Goal: Transaction & Acquisition: Purchase product/service

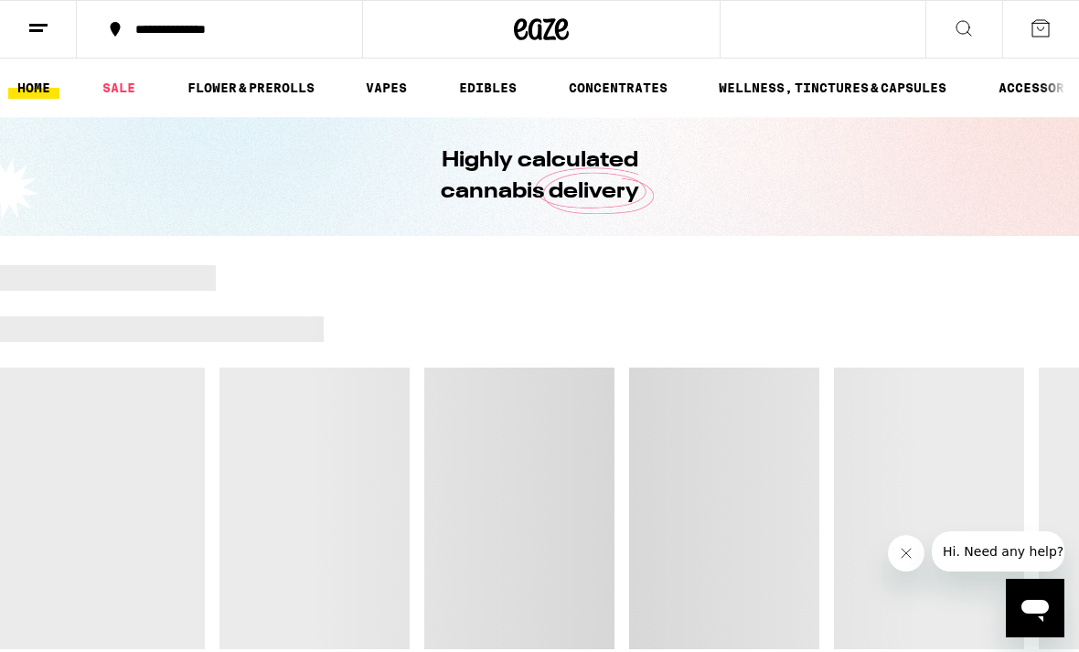
click at [966, 24] on icon at bounding box center [964, 28] width 22 height 22
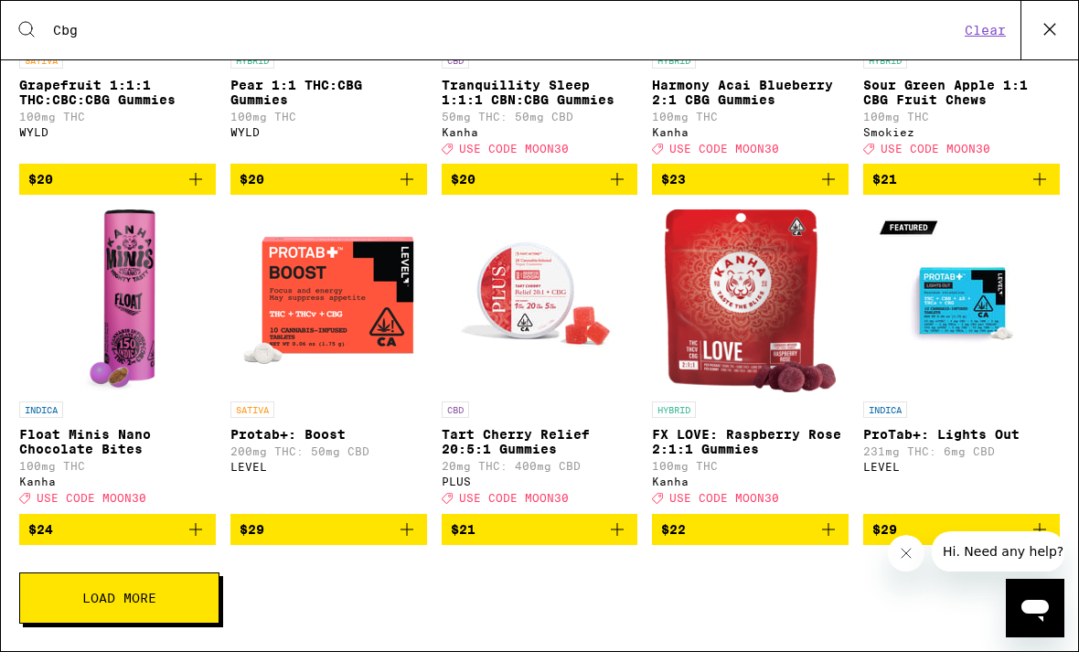
scroll to position [324, 0]
click at [176, 602] on button "Load More" at bounding box center [119, 597] width 200 height 51
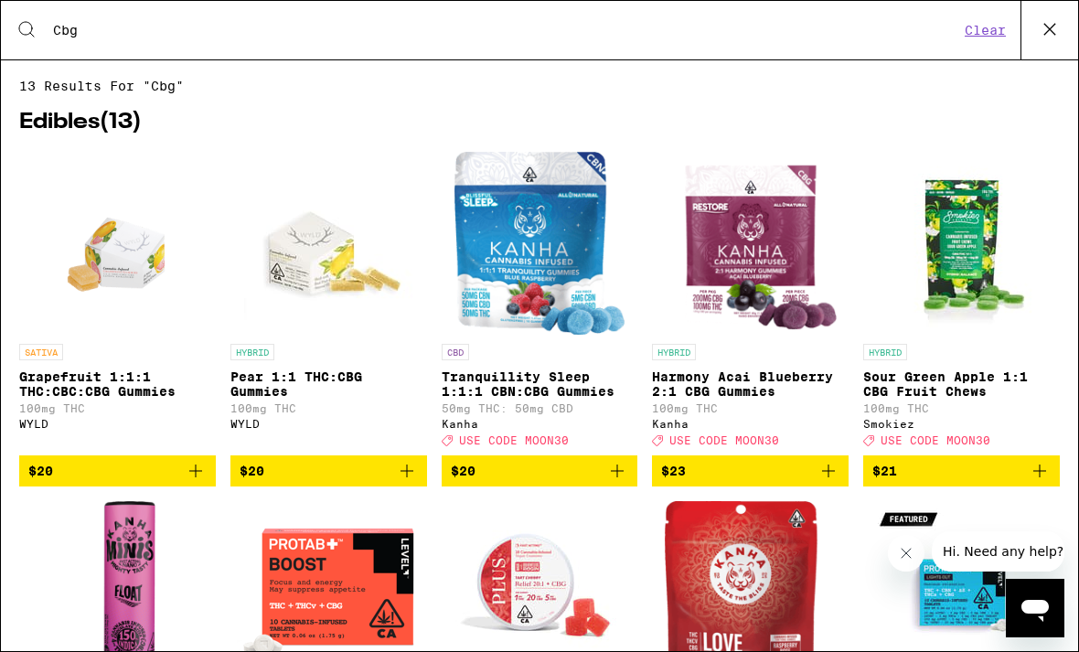
scroll to position [0, 0]
click at [100, 33] on input "Cbg" at bounding box center [505, 30] width 907 height 16
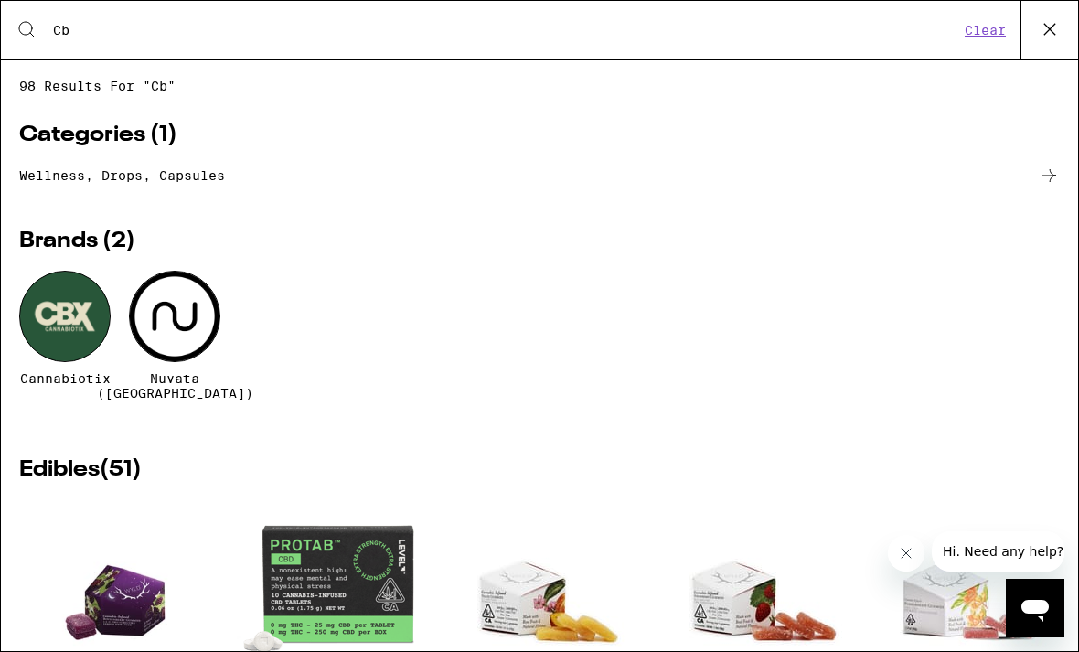
type input "C"
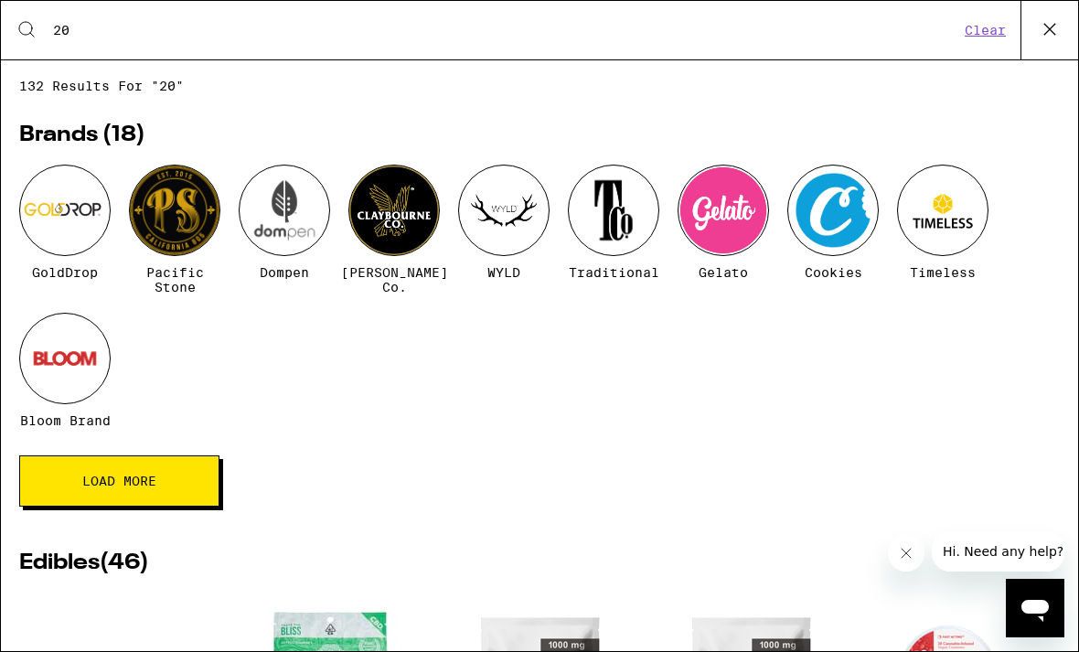
type input "2"
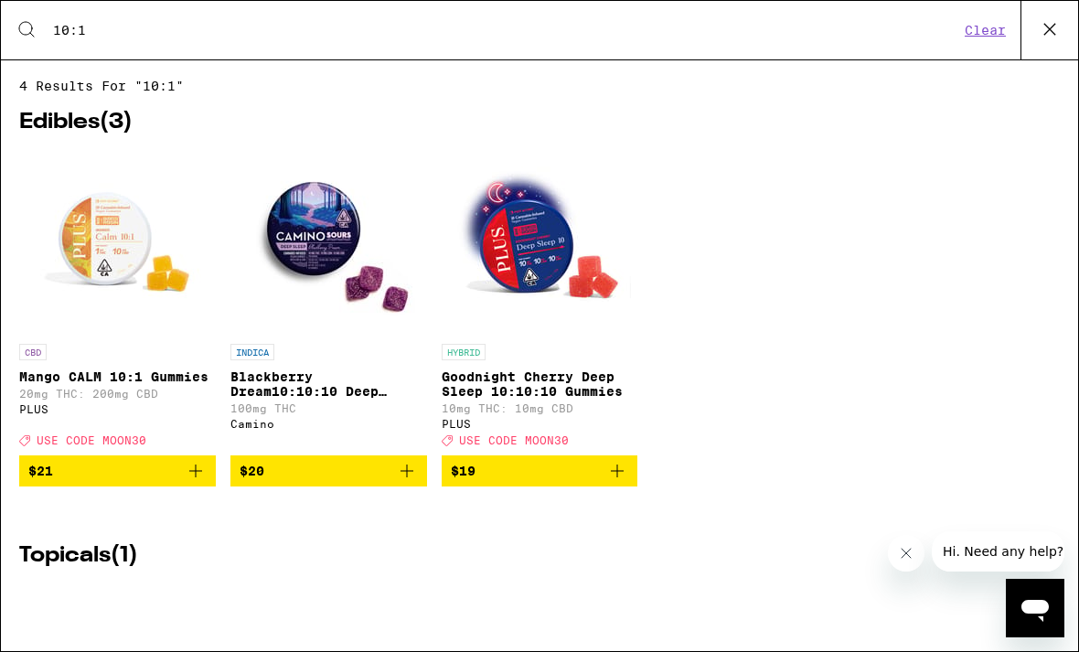
type input "10:1"
click at [97, 269] on img "Open page for Mango CALM 10:1 Gummies from PLUS" at bounding box center [117, 243] width 183 height 183
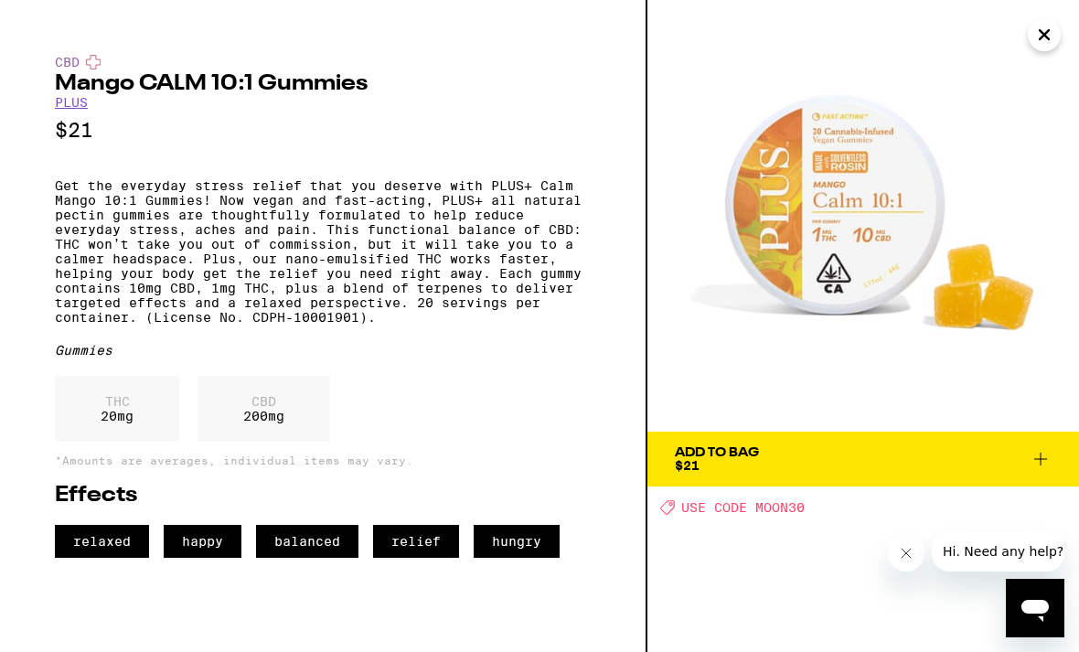
click at [1045, 449] on icon at bounding box center [1040, 459] width 22 height 22
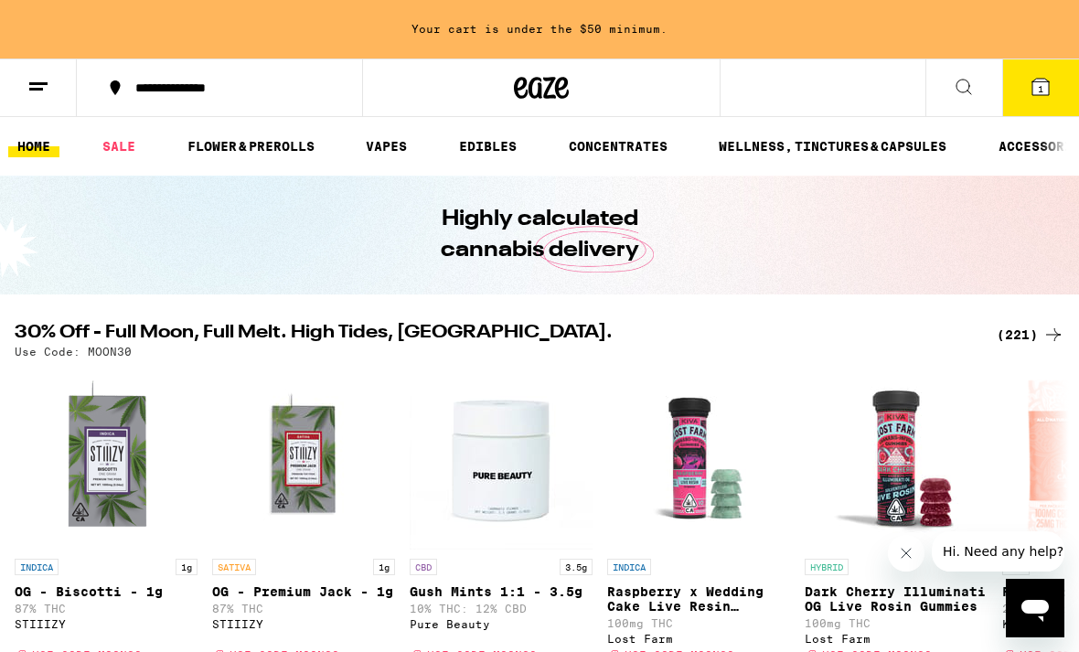
click at [1037, 87] on icon at bounding box center [1040, 87] width 16 height 16
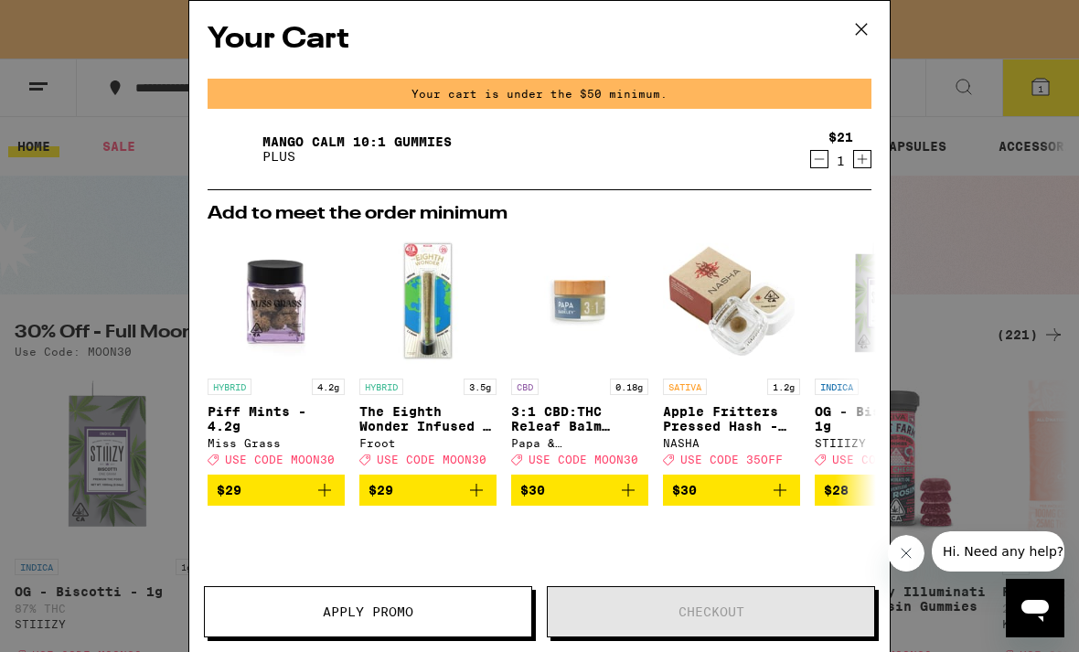
click at [862, 27] on icon at bounding box center [860, 29] width 27 height 27
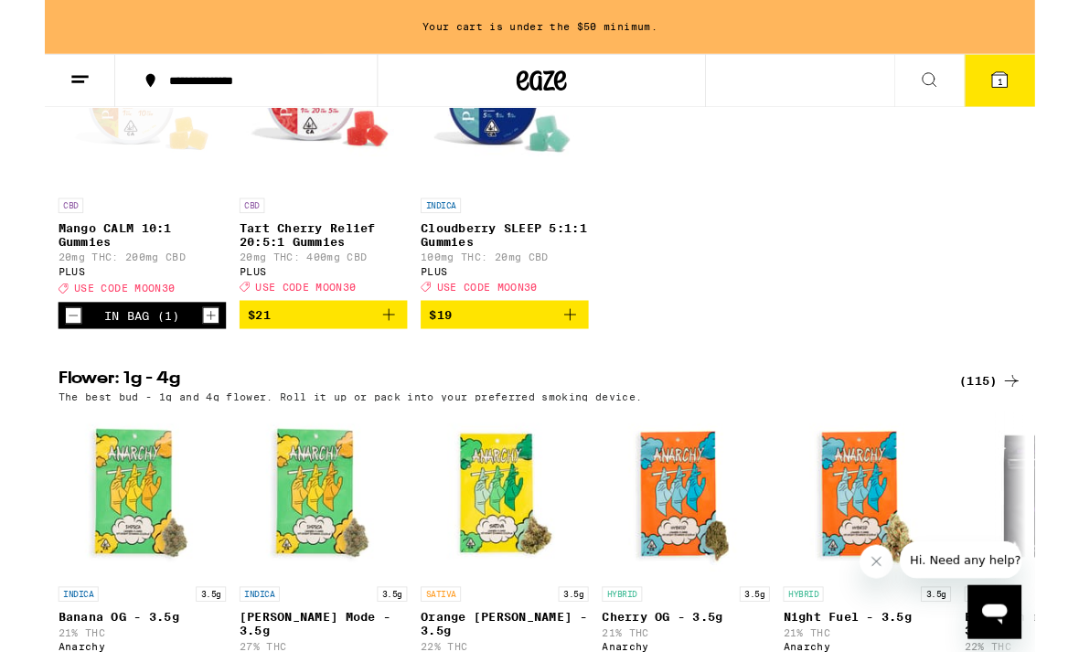
scroll to position [2033, 0]
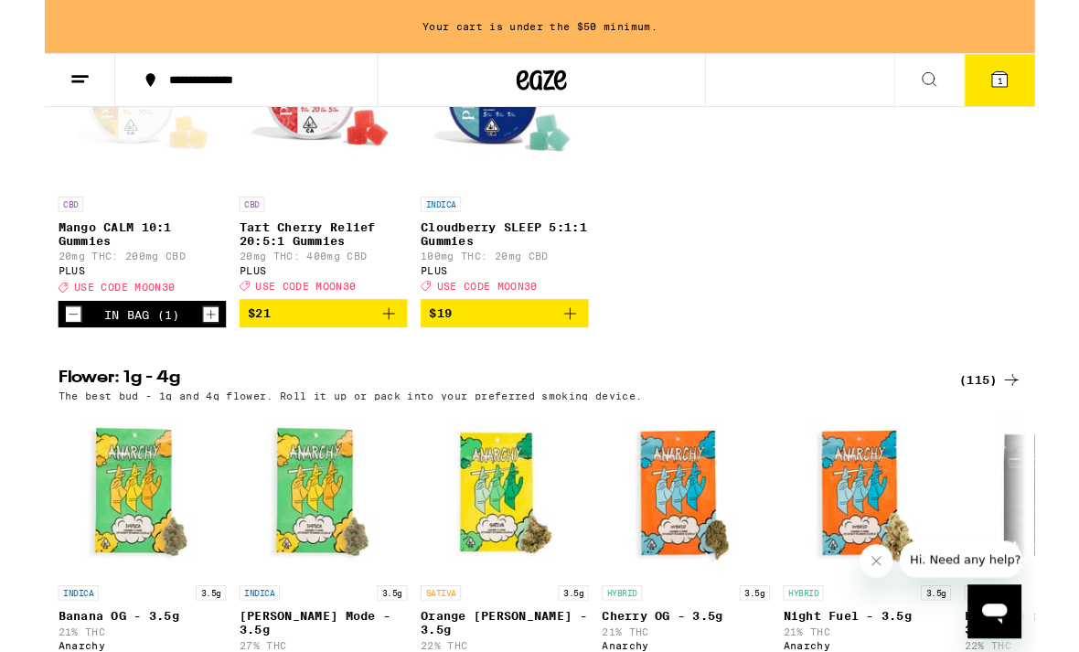
click at [188, 354] on icon "Increment" at bounding box center [181, 343] width 16 height 22
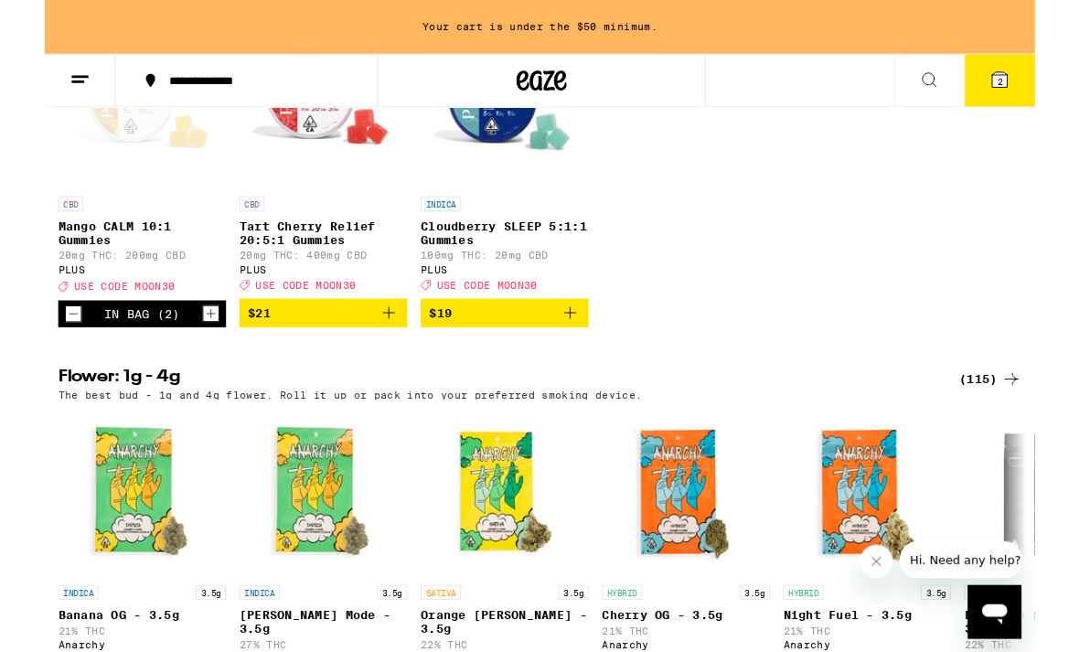
click at [1040, 84] on span "2" at bounding box center [1040, 88] width 5 height 11
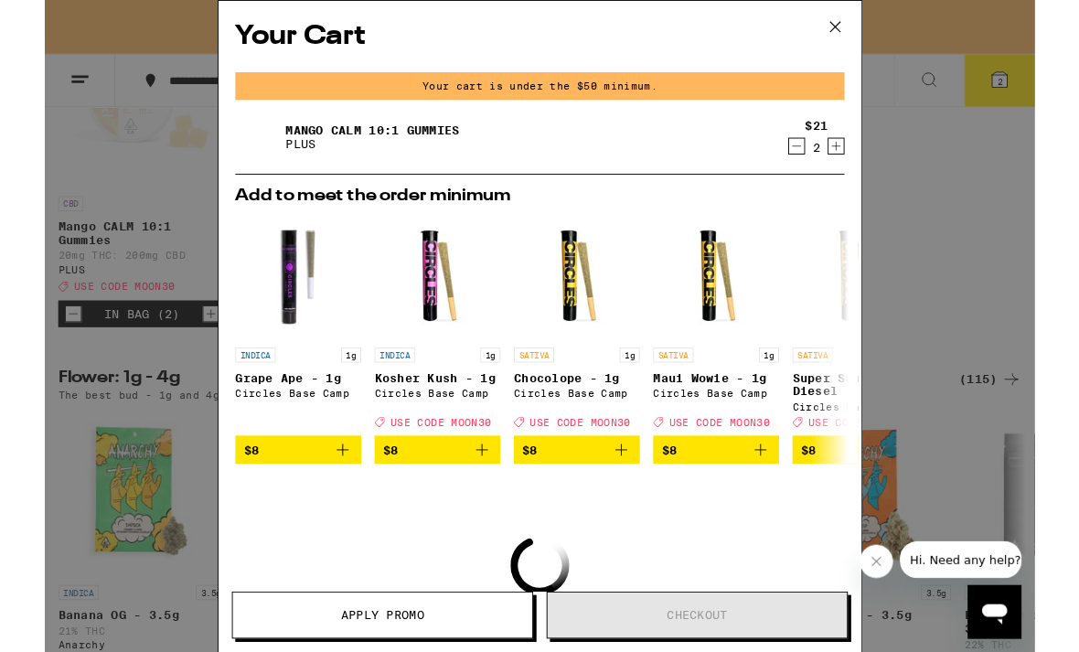
click at [869, 26] on icon at bounding box center [860, 29] width 27 height 27
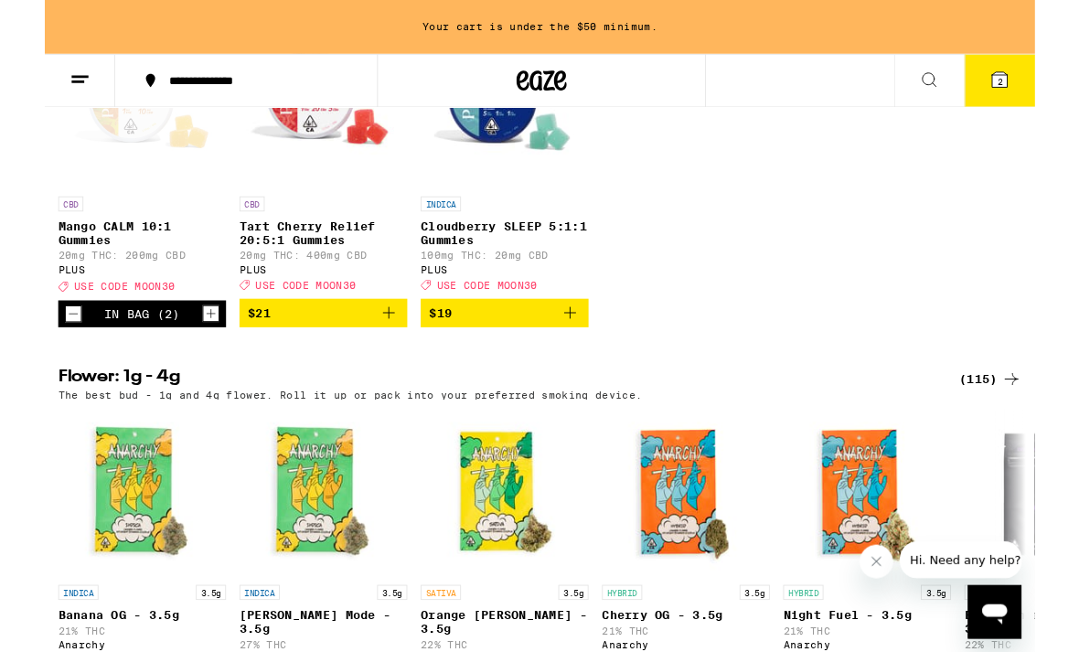
click at [189, 351] on button "Increment" at bounding box center [181, 342] width 18 height 18
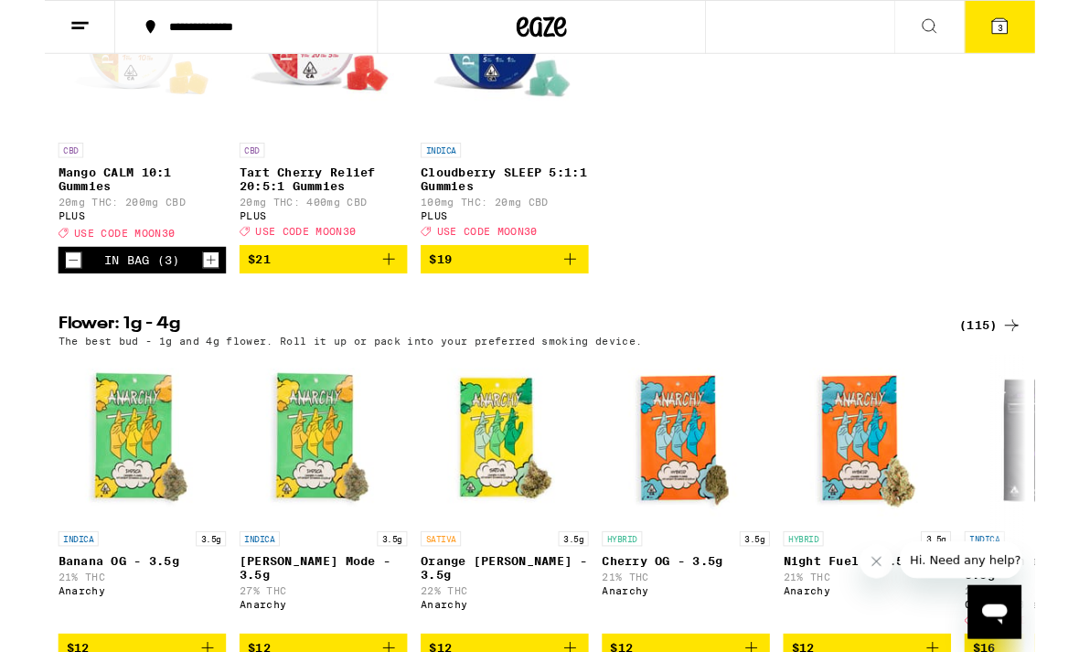
click at [1042, 20] on icon at bounding box center [1040, 28] width 16 height 16
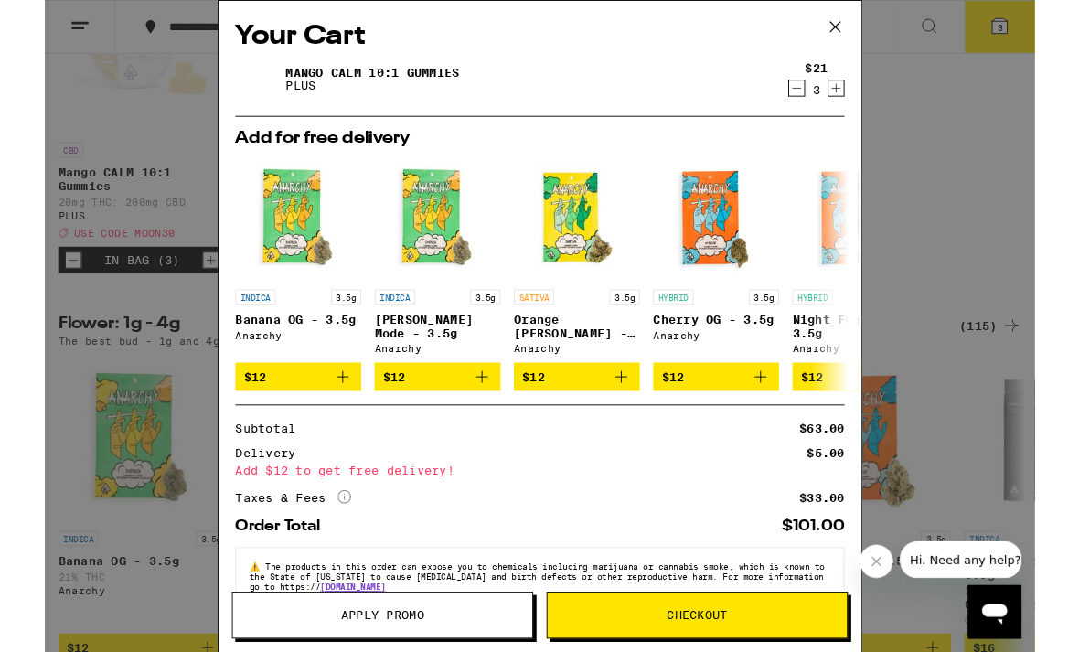
click at [873, 25] on icon at bounding box center [860, 29] width 27 height 27
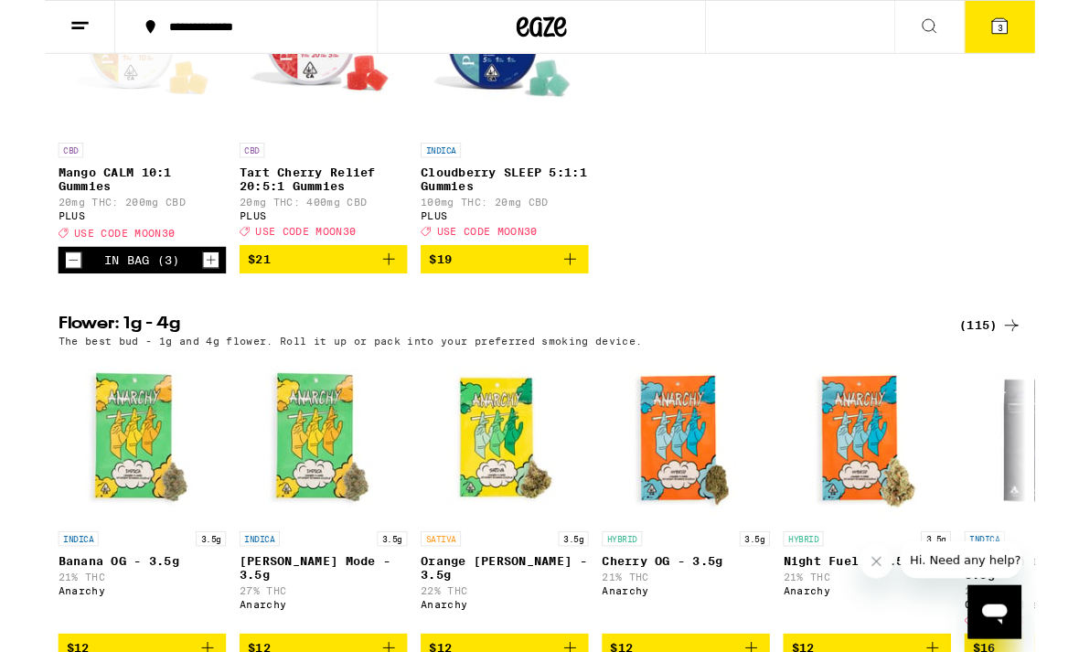
click at [37, 294] on icon "Decrement" at bounding box center [31, 283] width 16 height 22
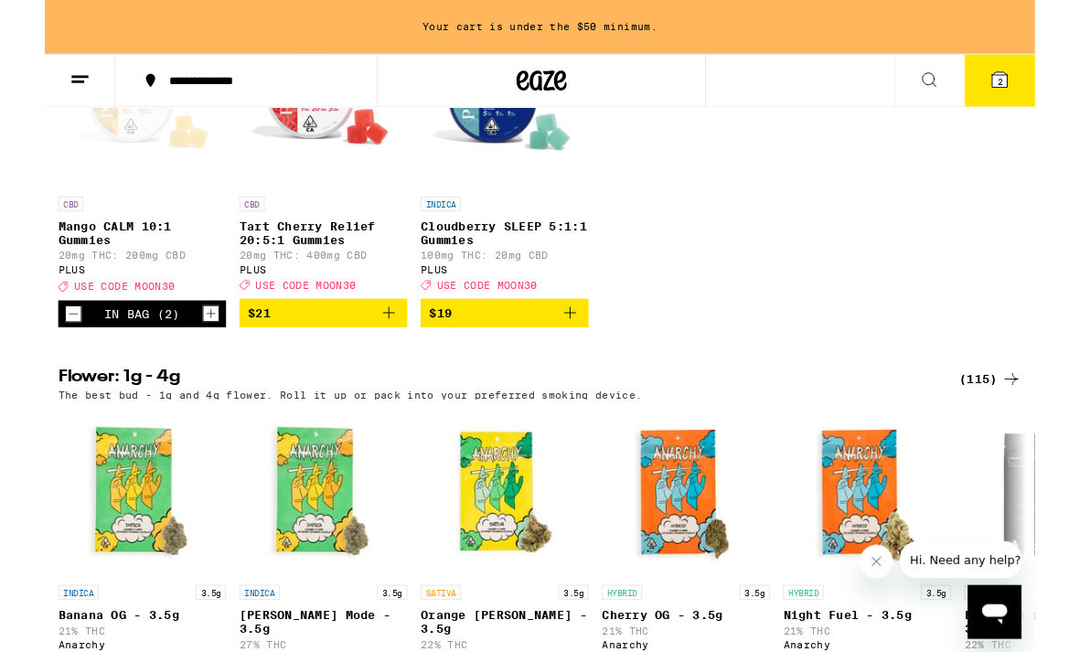
click at [34, 353] on icon "Decrement" at bounding box center [31, 342] width 16 height 22
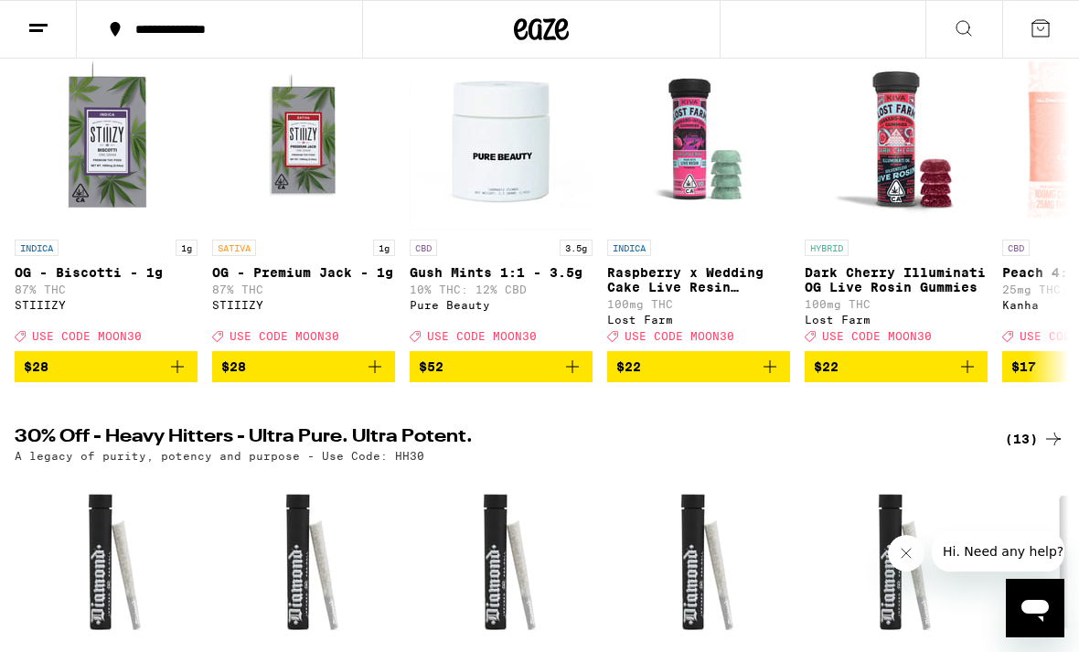
scroll to position [245, 0]
